Goal: Navigation & Orientation: Find specific page/section

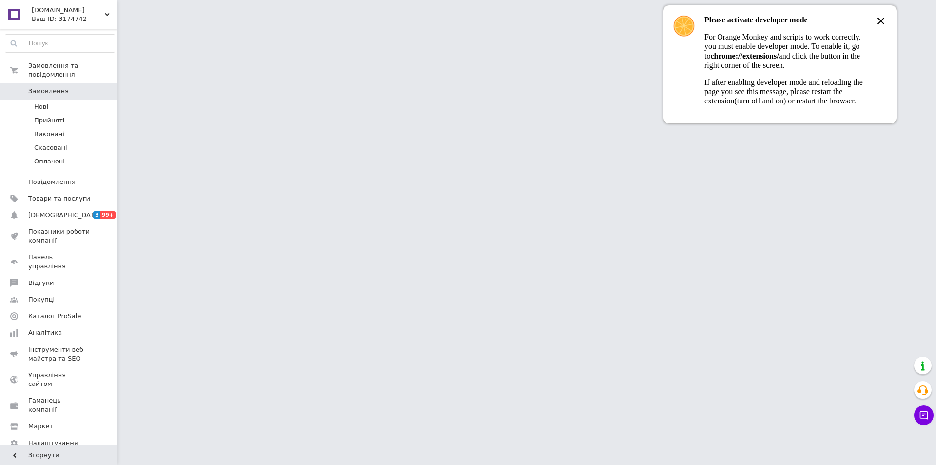
click at [882, 22] on icon at bounding box center [881, 21] width 6 height 6
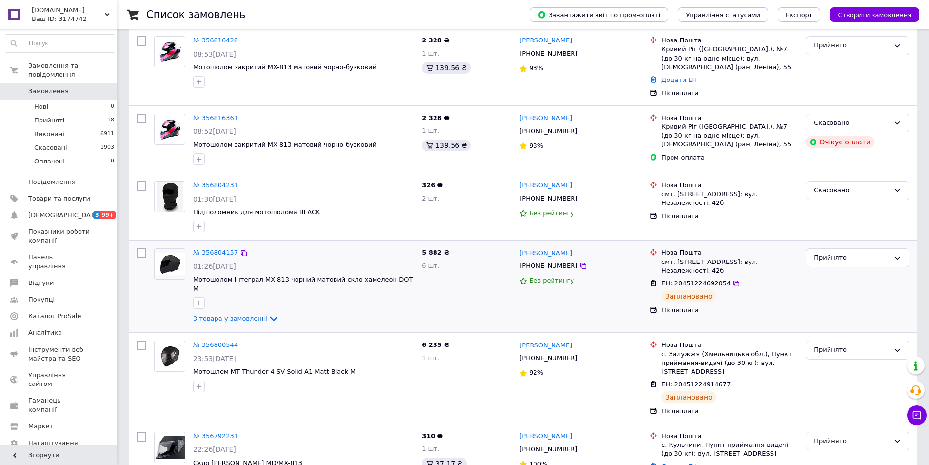
scroll to position [244, 0]
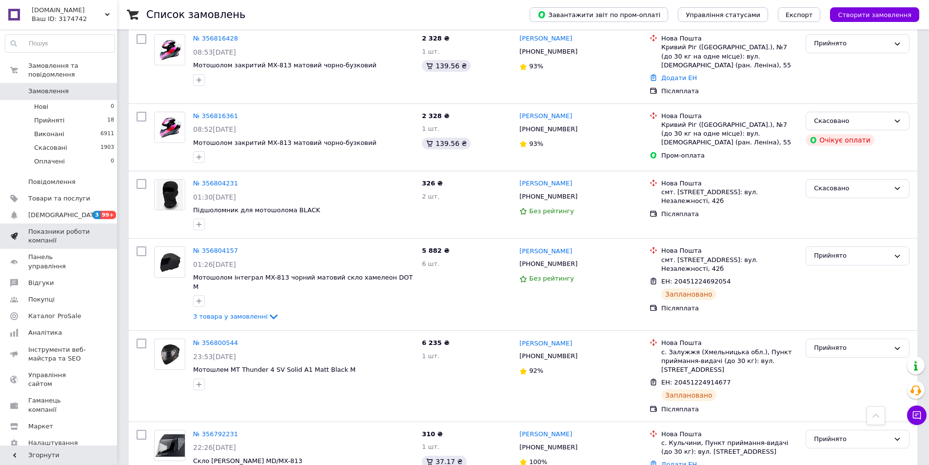
click at [59, 223] on link "Показники роботи компанії" at bounding box center [60, 235] width 120 height 25
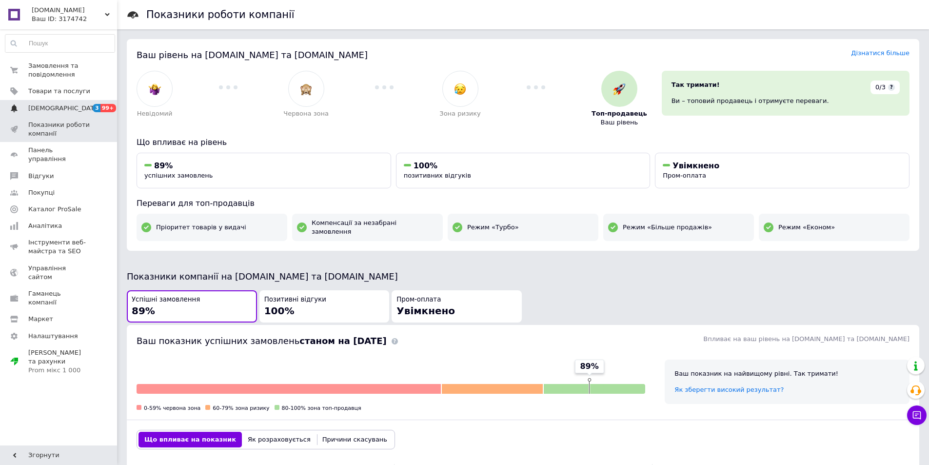
click at [53, 107] on span "[DEMOGRAPHIC_DATA]" at bounding box center [64, 108] width 72 height 9
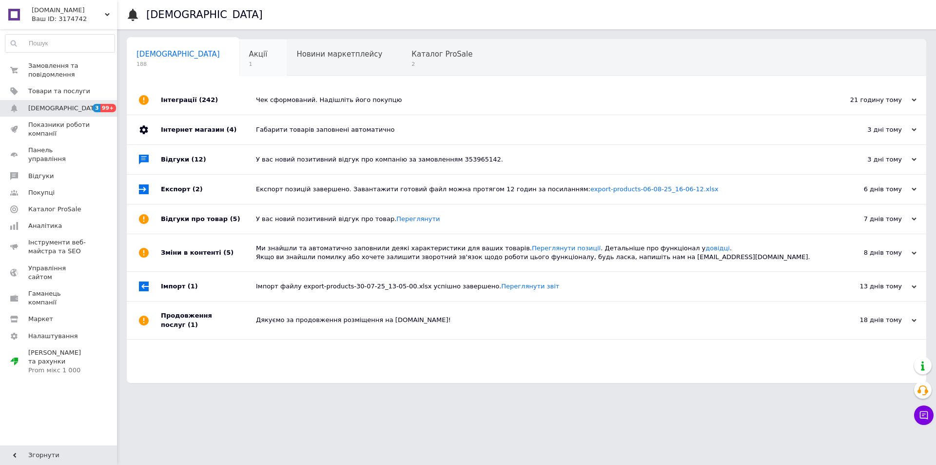
click at [249, 56] on span "Акції" at bounding box center [258, 54] width 19 height 9
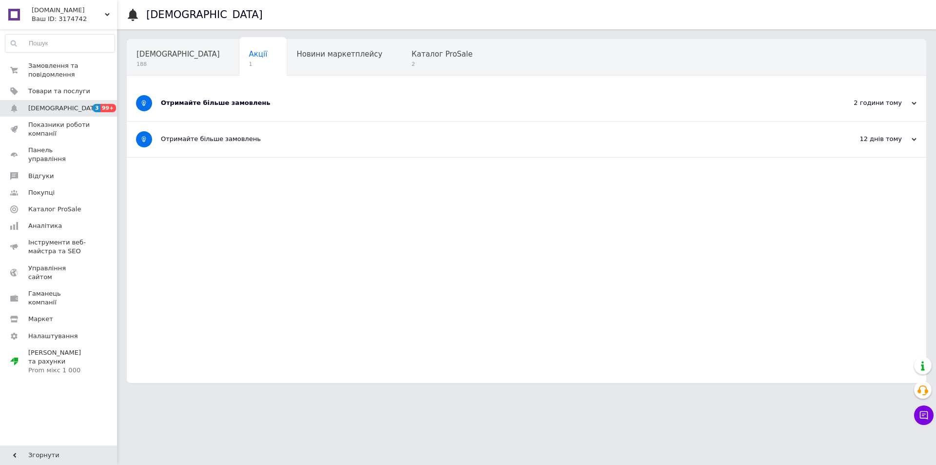
click at [241, 100] on div "Отримайте більше замовлень" at bounding box center [490, 102] width 658 height 9
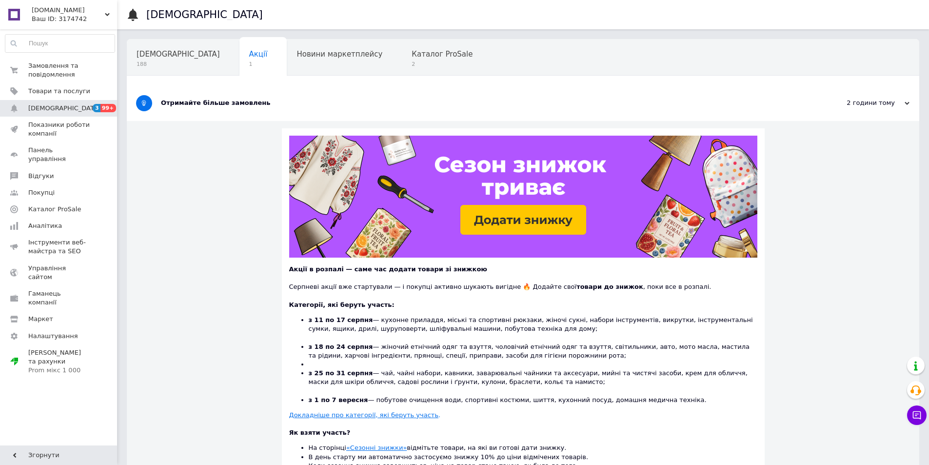
click at [78, 24] on div "Gumoto.com.ua Ваш ID: 3174742" at bounding box center [72, 14] width 89 height 29
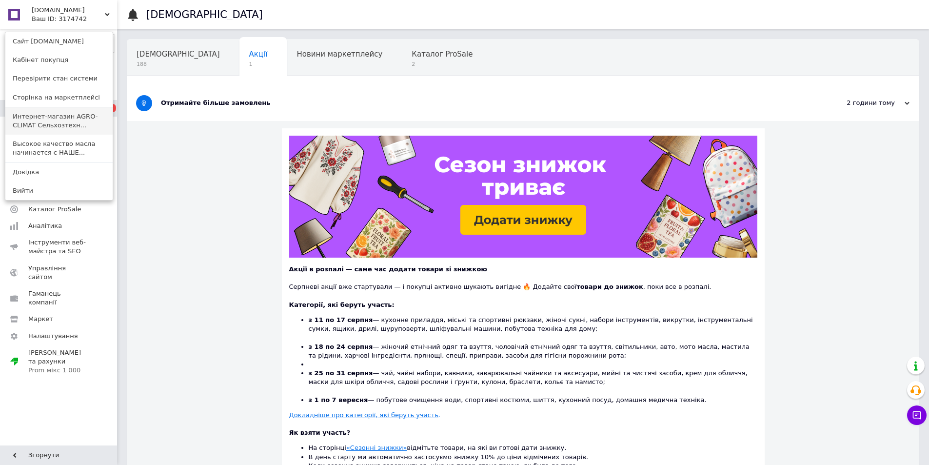
click at [62, 122] on link "Интернет-магазин AGRO-CLIMAT Сельхозтехн..." at bounding box center [58, 120] width 107 height 27
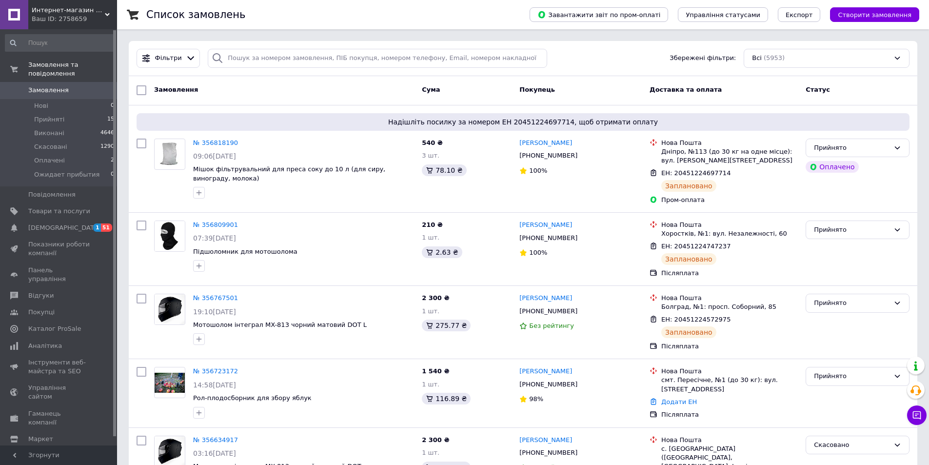
click at [106, 14] on use at bounding box center [107, 14] width 5 height 3
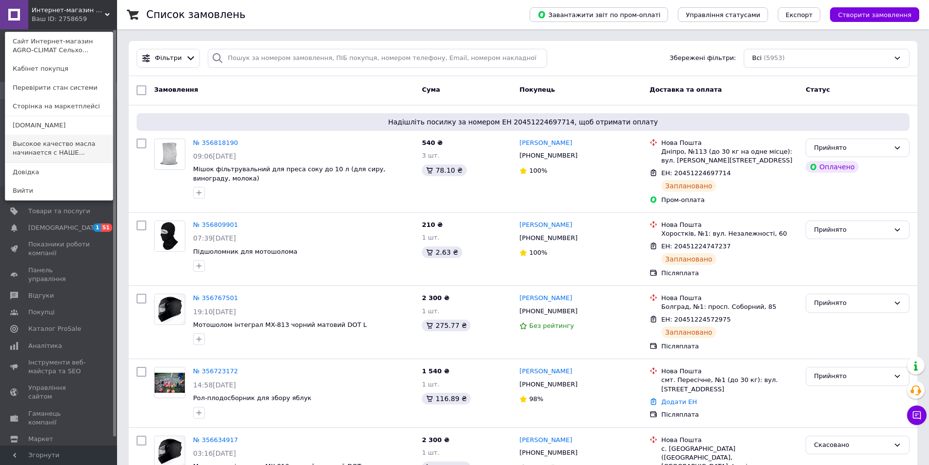
click at [72, 139] on link "Высокое качество масла начинается с НАШЕ..." at bounding box center [58, 148] width 107 height 27
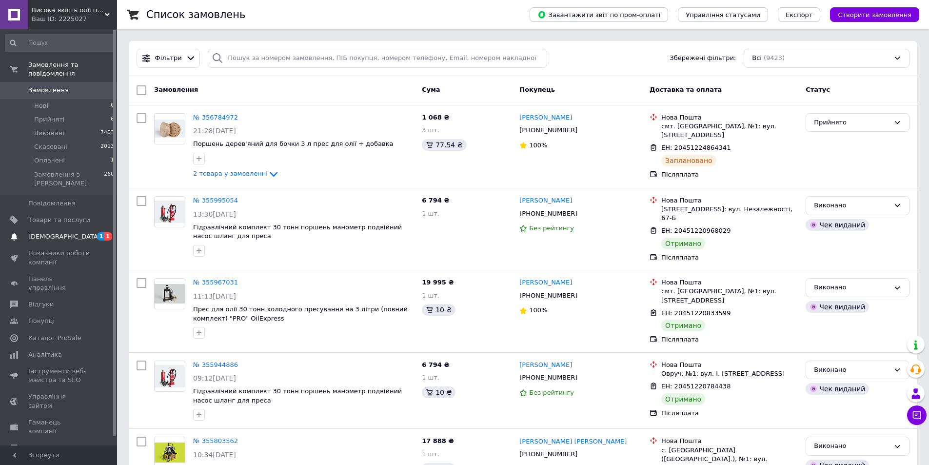
click at [68, 228] on link "Сповіщення 1 1" at bounding box center [60, 236] width 120 height 17
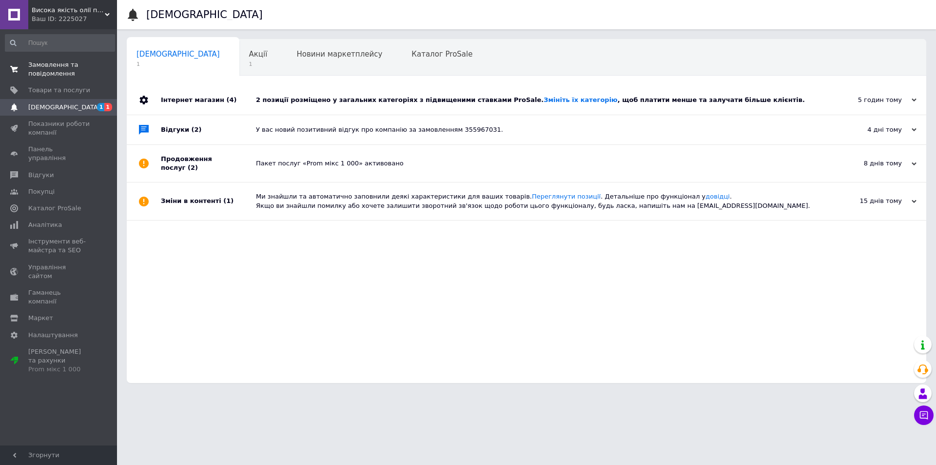
click at [51, 63] on span "Замовлення та повідомлення" at bounding box center [59, 69] width 62 height 18
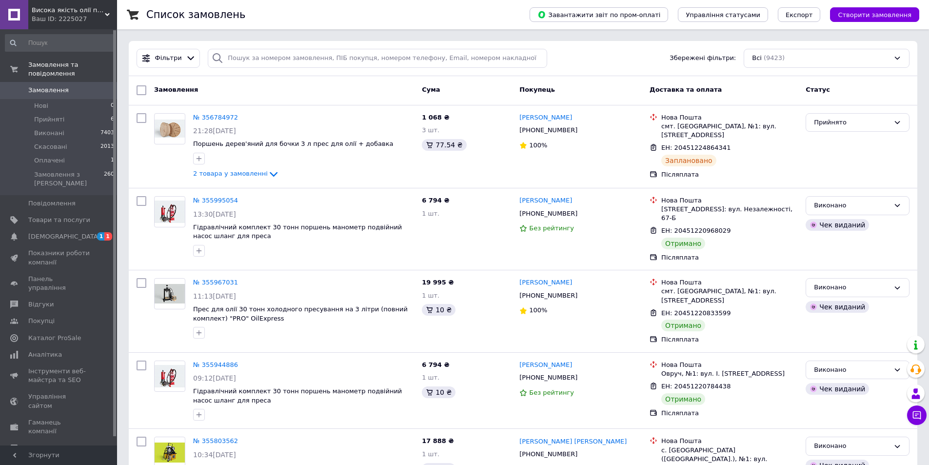
click at [111, 15] on div "Ваш ID: 2225027" at bounding box center [74, 19] width 85 height 9
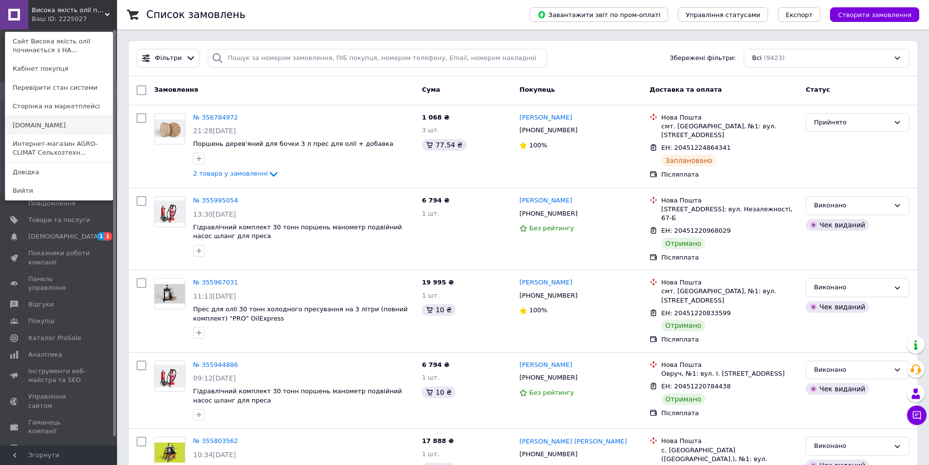
click at [42, 128] on link "[DOMAIN_NAME]" at bounding box center [58, 125] width 107 height 19
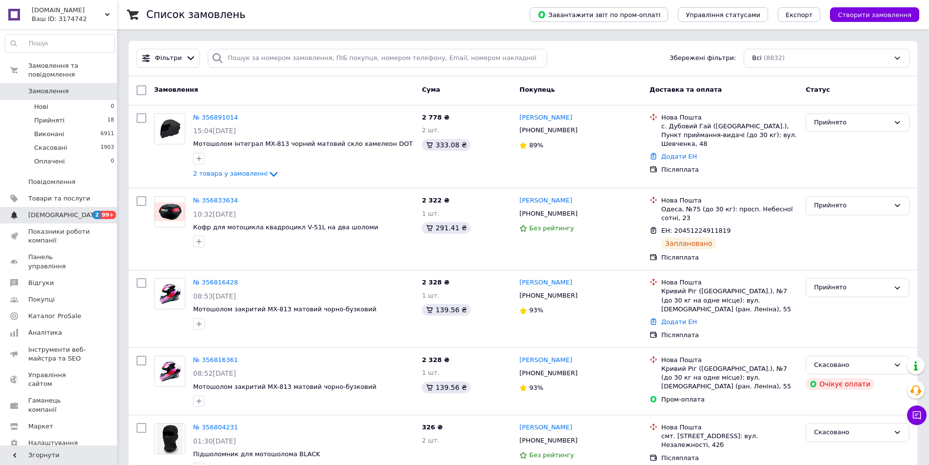
click at [76, 211] on span "[DEMOGRAPHIC_DATA]" at bounding box center [59, 215] width 62 height 9
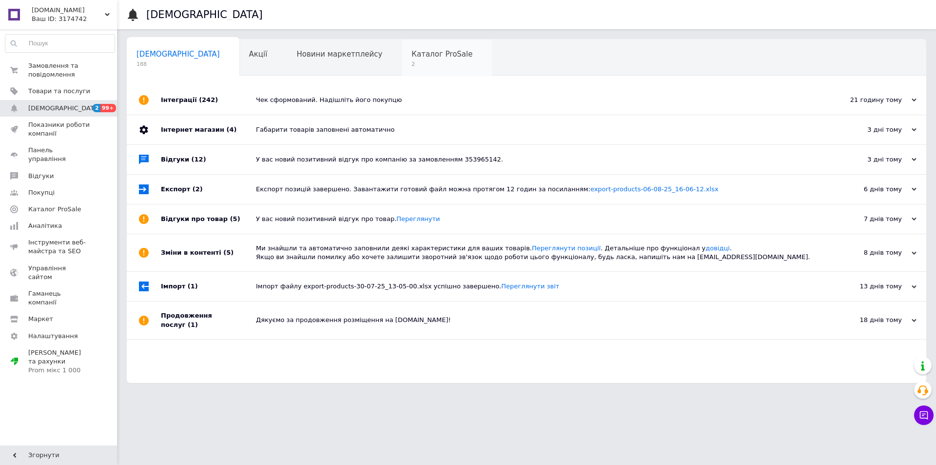
click at [411, 65] on span "2" at bounding box center [441, 63] width 61 height 7
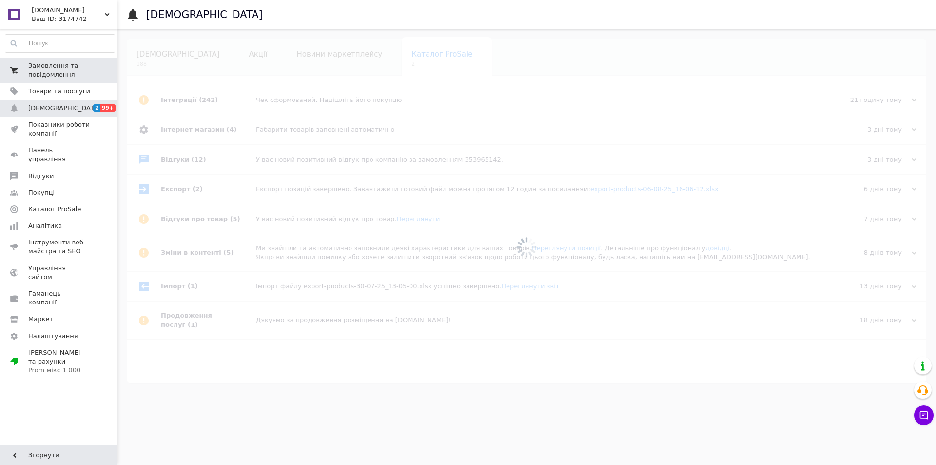
click at [64, 69] on span "Замовлення та повідомлення" at bounding box center [59, 70] width 62 height 18
